Goal: Check status: Check status

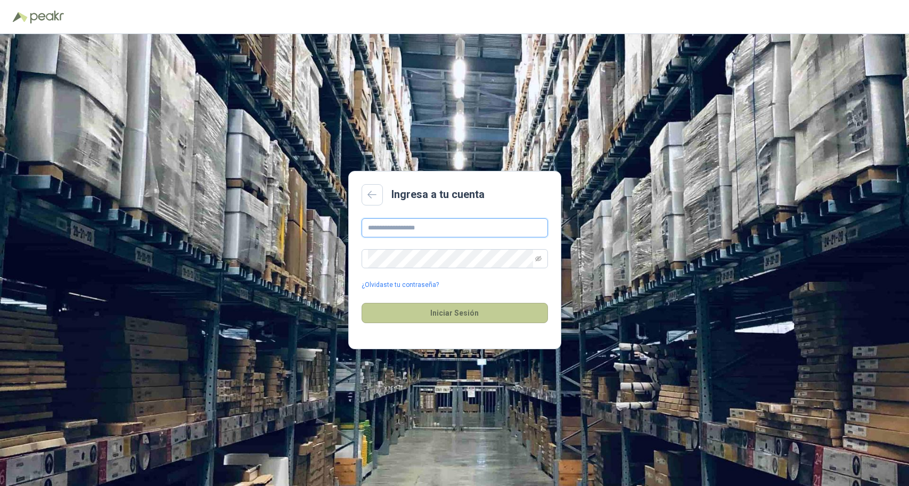
type input "**********"
drag, startPoint x: 427, startPoint y: 306, endPoint x: 426, endPoint y: 294, distance: 11.8
click at [427, 305] on button "Iniciar Sesión" at bounding box center [455, 313] width 186 height 20
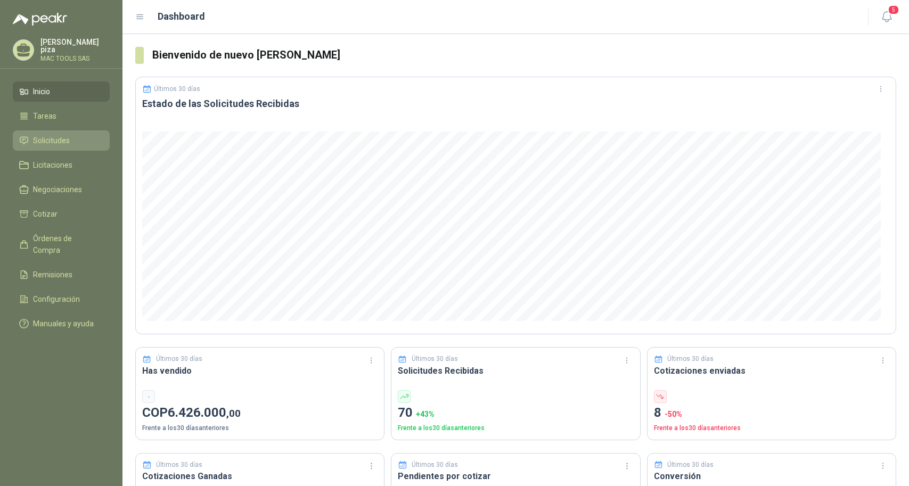
click at [58, 144] on span "Solicitudes" at bounding box center [51, 141] width 37 height 12
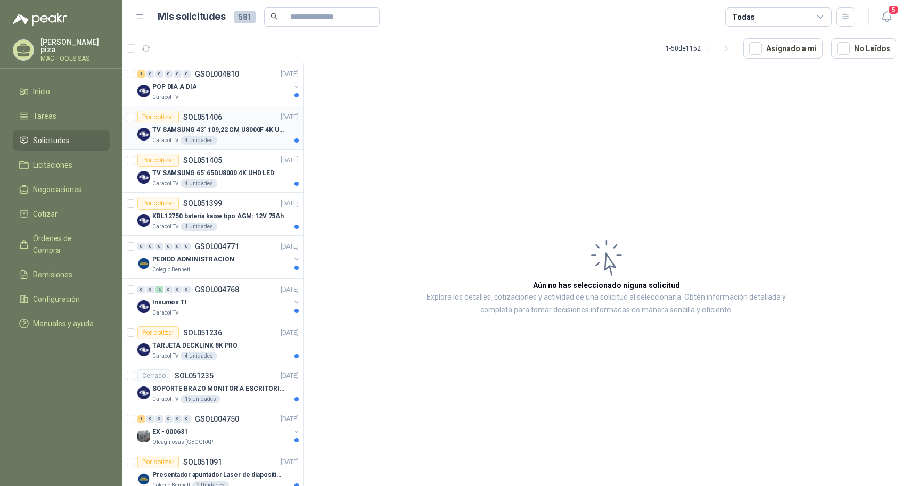
click at [215, 119] on p "SOL051406" at bounding box center [202, 116] width 39 height 7
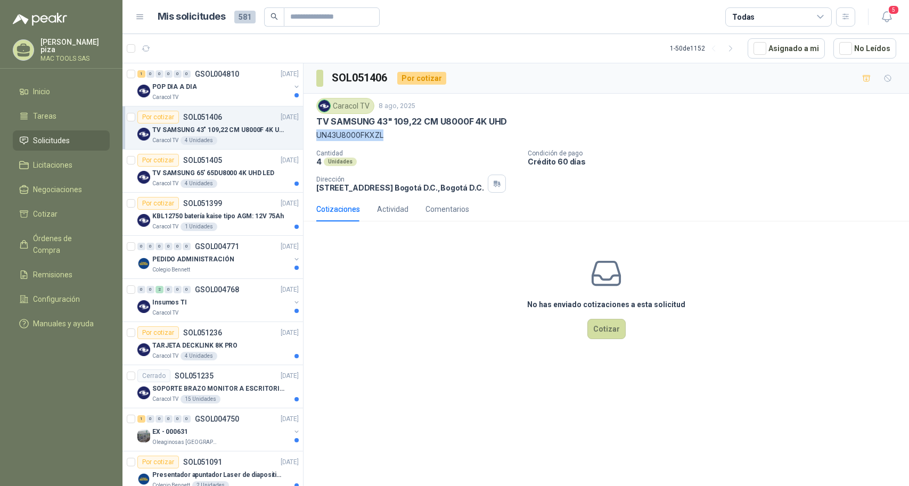
drag, startPoint x: 385, startPoint y: 136, endPoint x: 318, endPoint y: 140, distance: 67.2
click at [318, 141] on p "UN43U8000FKXZL" at bounding box center [606, 135] width 580 height 12
copy p "UN43U8000FKXZL"
